Goal: Task Accomplishment & Management: Complete application form

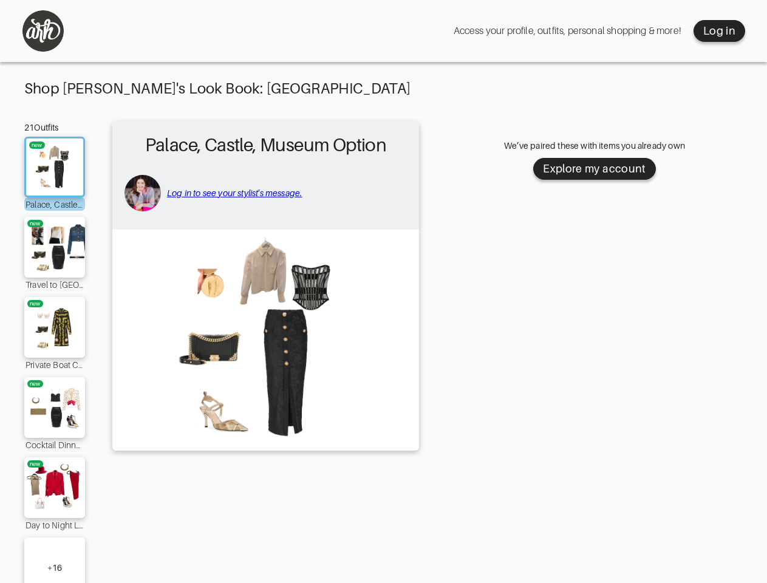
click at [383, 297] on img at bounding box center [265, 339] width 294 height 207
click at [719, 31] on div "Log in" at bounding box center [719, 31] width 32 height 15
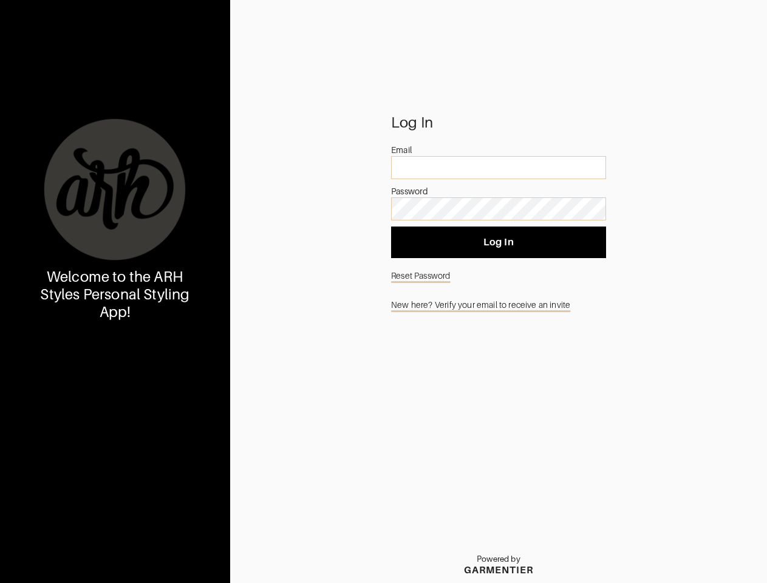
click at [55, 167] on img at bounding box center [115, 190] width 146 height 146
click at [55, 247] on div at bounding box center [115, 190] width 146 height 146
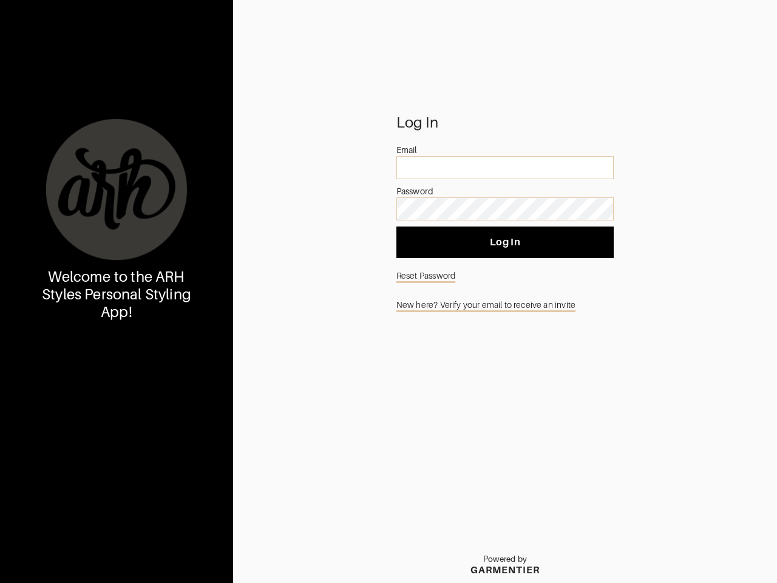
click at [55, 327] on div "Welcome to the ARH Styles Personal Styling App!" at bounding box center [116, 291] width 233 height 583
click at [55, 407] on div "Welcome to the ARH Styles Personal Styling App!" at bounding box center [116, 291] width 233 height 583
click at [55, 488] on div "Welcome to the ARH Styles Personal Styling App!" at bounding box center [116, 291] width 233 height 583
click at [55, 560] on div "Welcome to the ARH Styles Personal Styling App!" at bounding box center [116, 291] width 233 height 583
click at [594, 169] on input "email" at bounding box center [504, 167] width 217 height 23
